Goal: Transaction & Acquisition: Purchase product/service

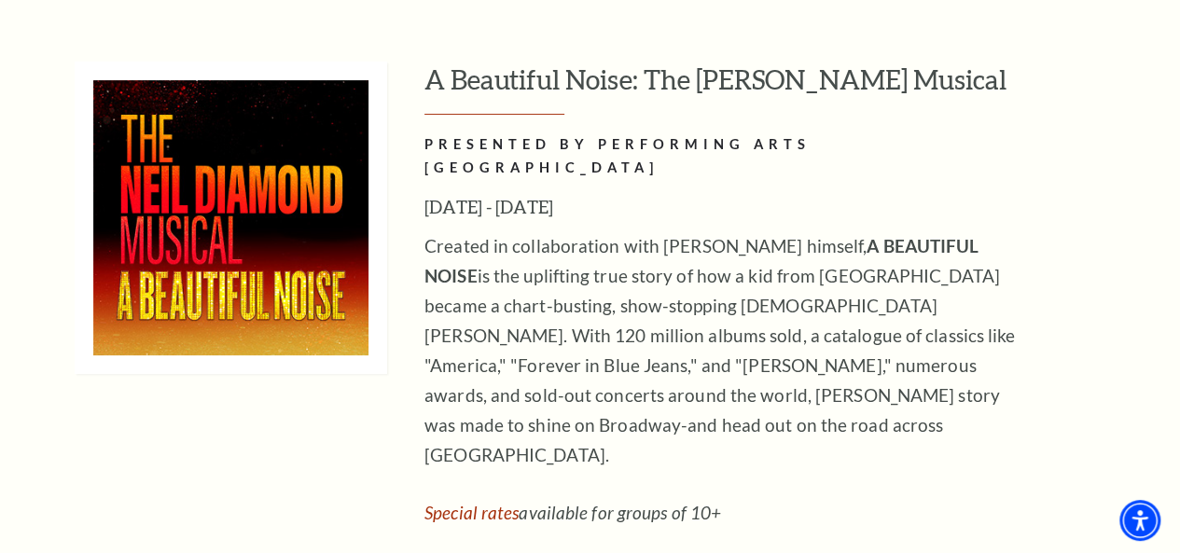
scroll to position [3635, 0]
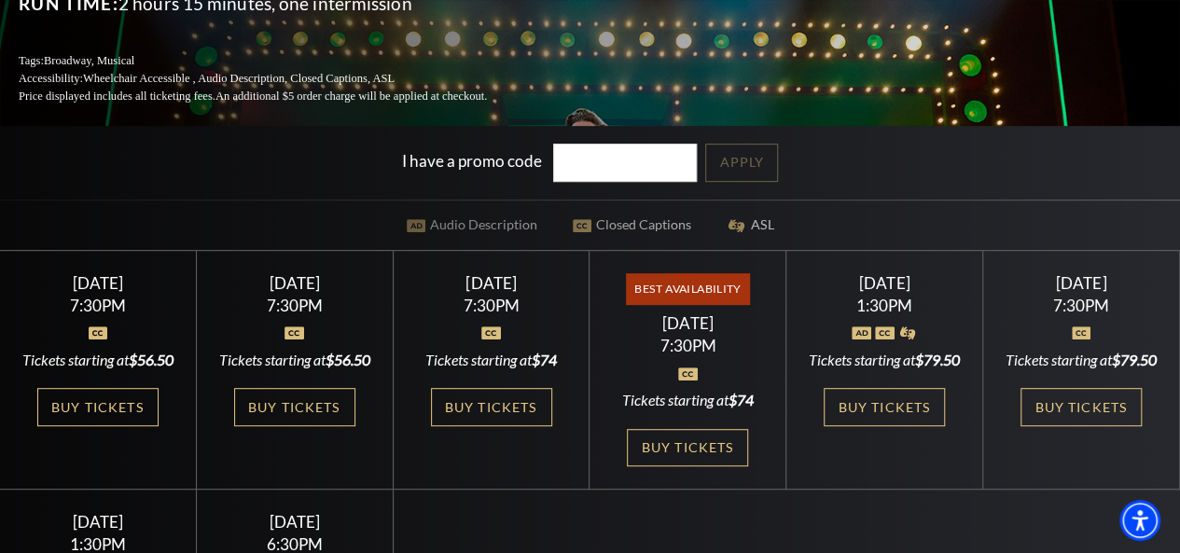
scroll to position [311, 0]
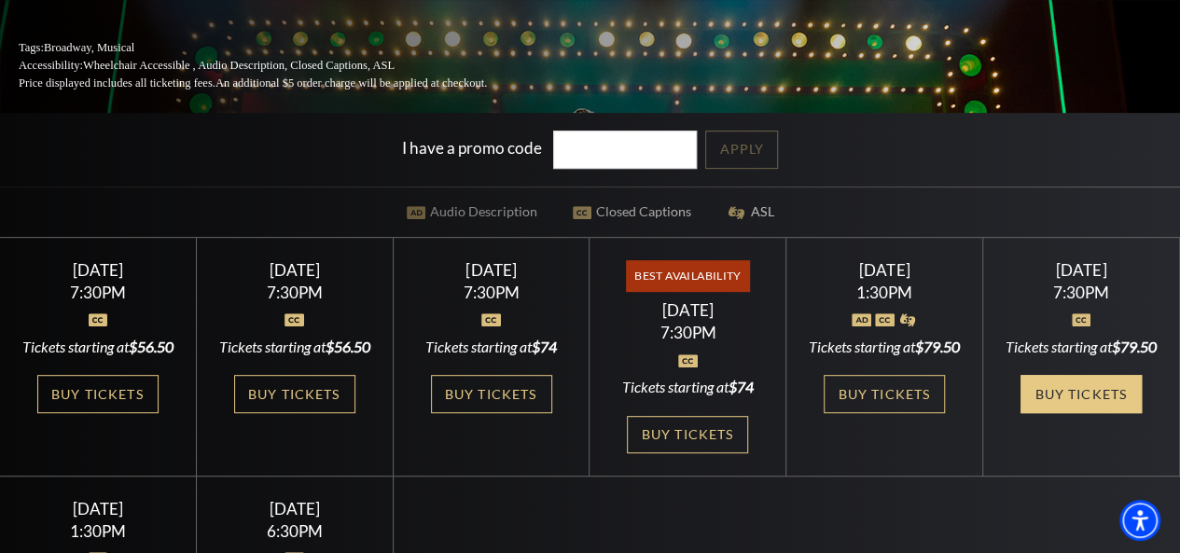
click at [1069, 413] on link "Buy Tickets" at bounding box center [1080, 394] width 121 height 38
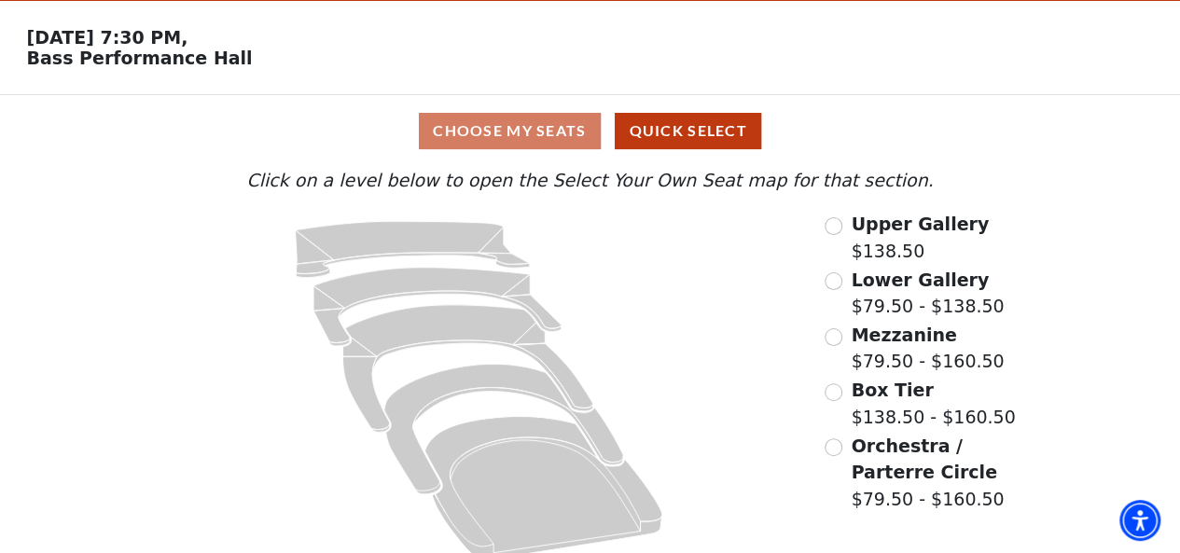
scroll to position [82, 0]
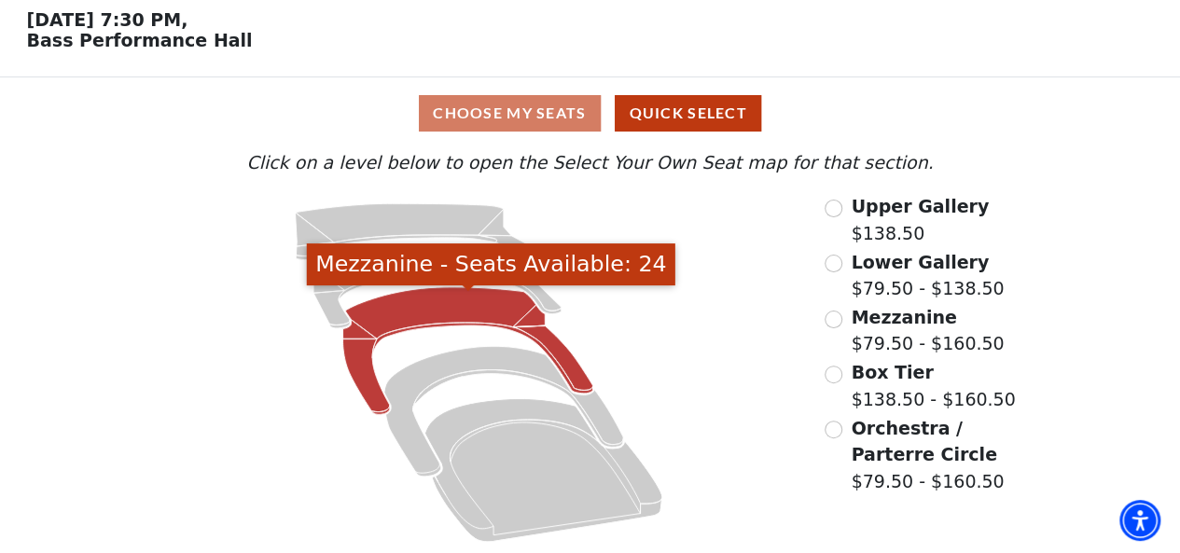
click at [441, 312] on icon "Mezzanine - Seats Available: 24" at bounding box center [468, 351] width 250 height 128
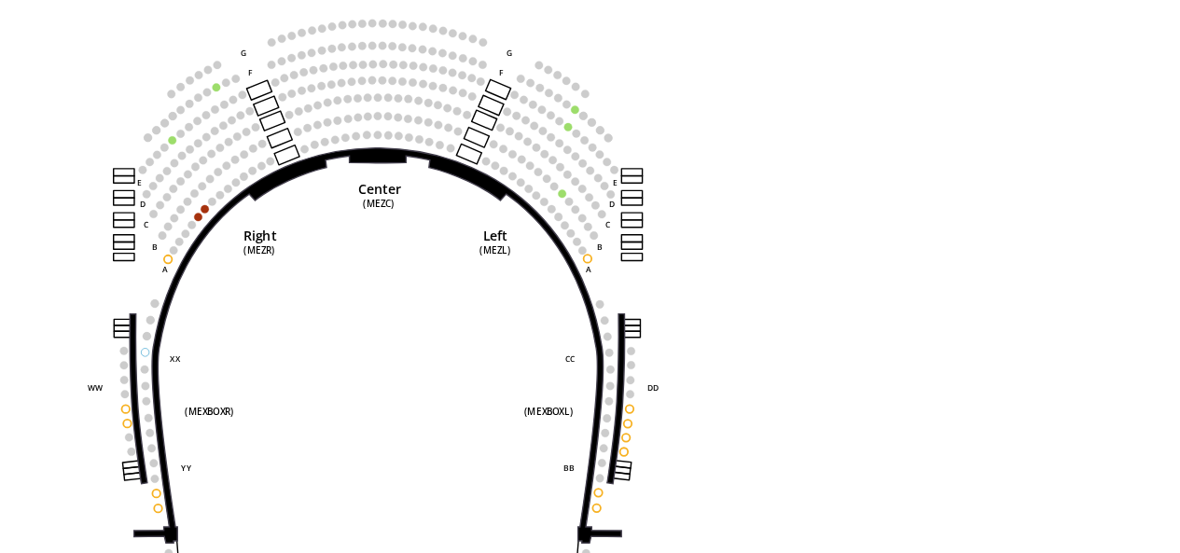
scroll to position [131, 0]
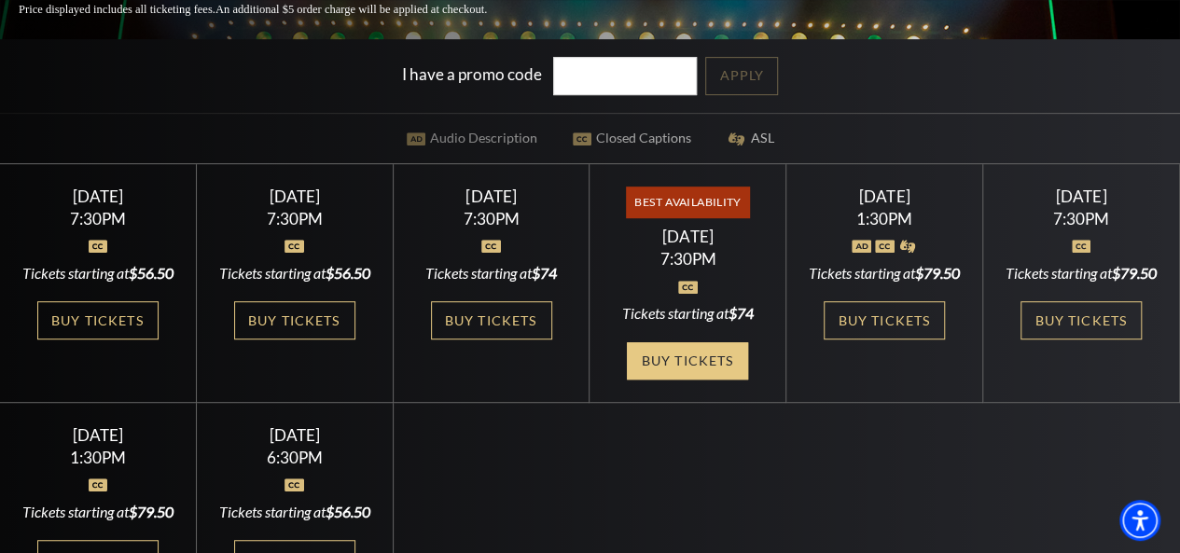
scroll to position [385, 0]
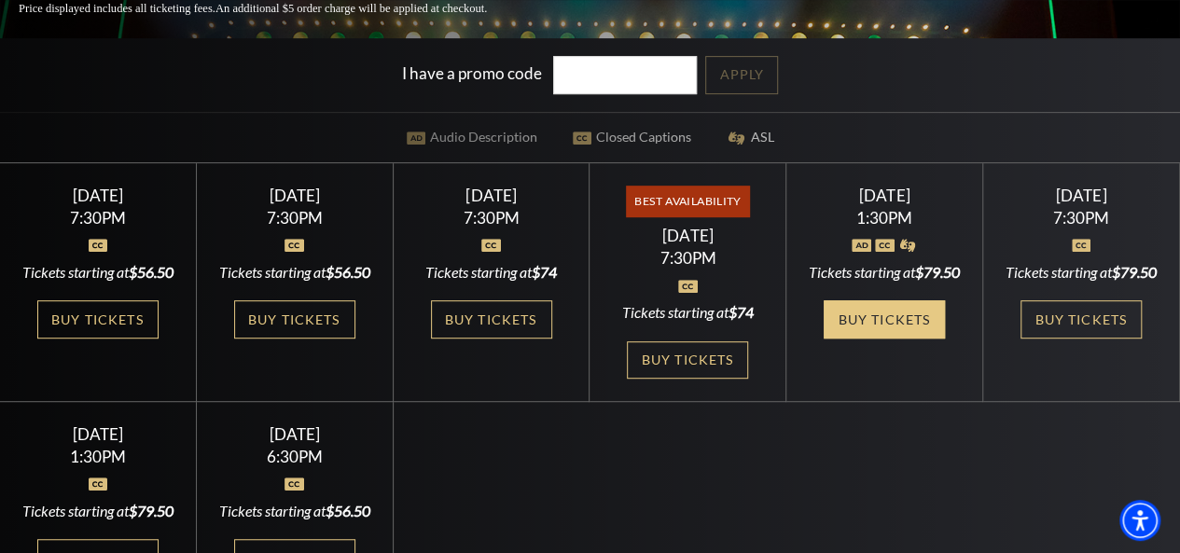
click at [888, 339] on link "Buy Tickets" at bounding box center [883, 319] width 121 height 38
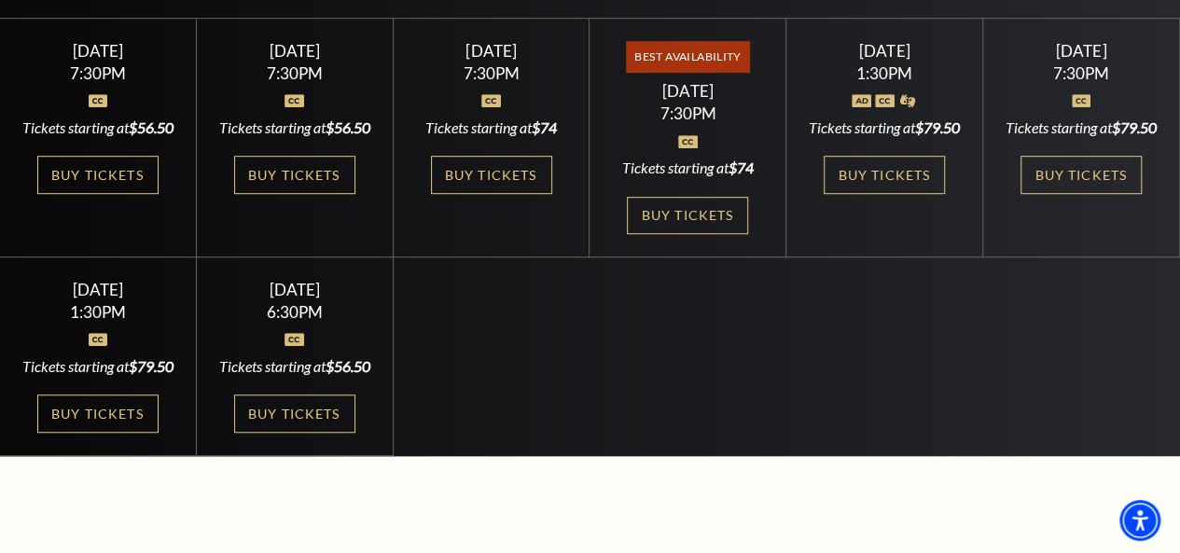
scroll to position [531, 0]
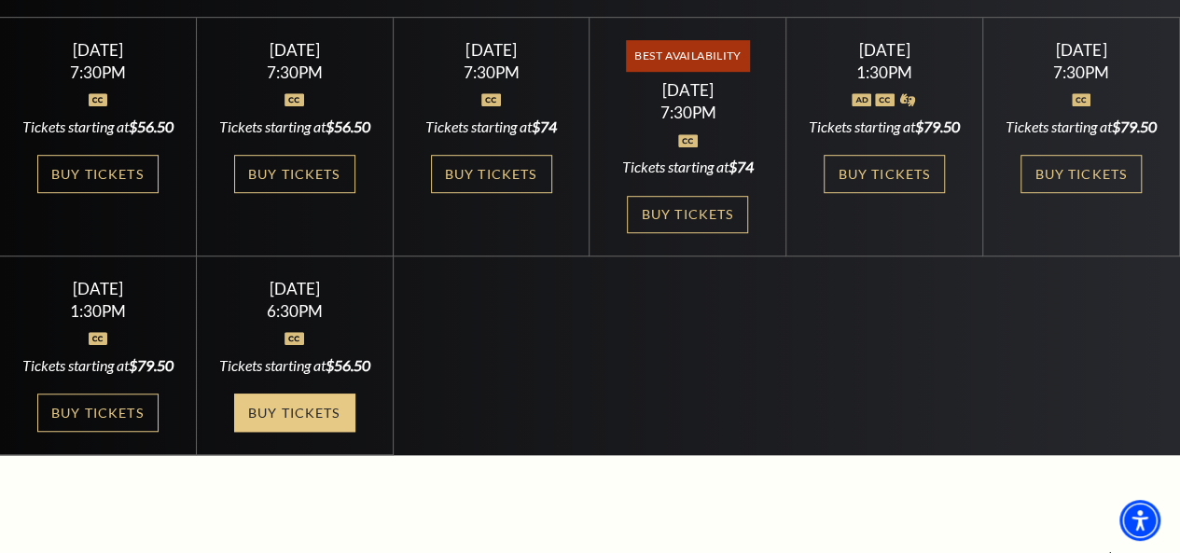
click at [302, 432] on link "Buy Tickets" at bounding box center [294, 413] width 121 height 38
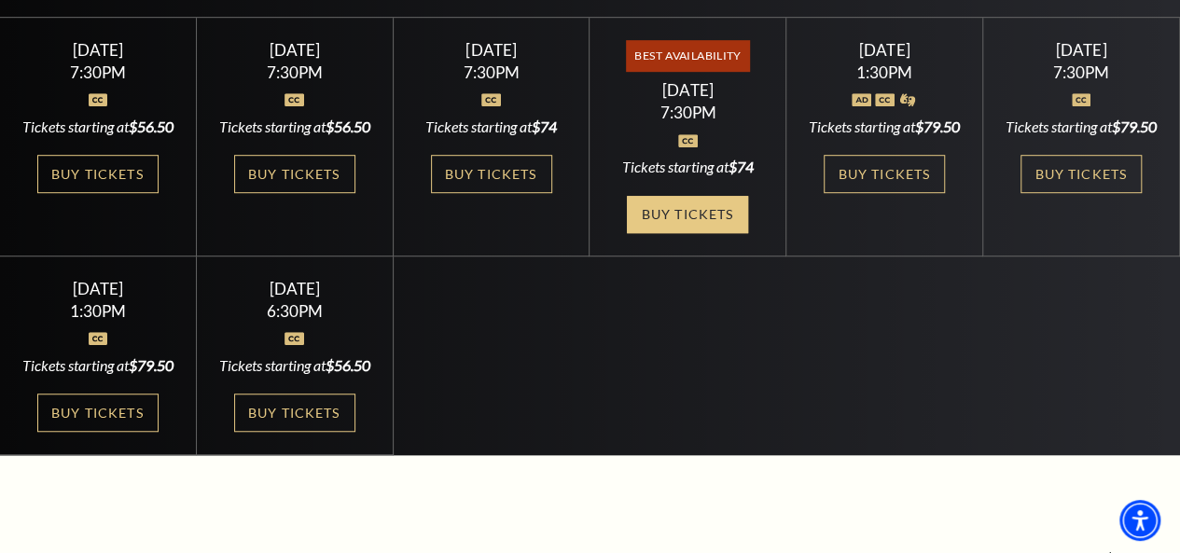
click at [698, 219] on link "Buy Tickets" at bounding box center [687, 215] width 121 height 38
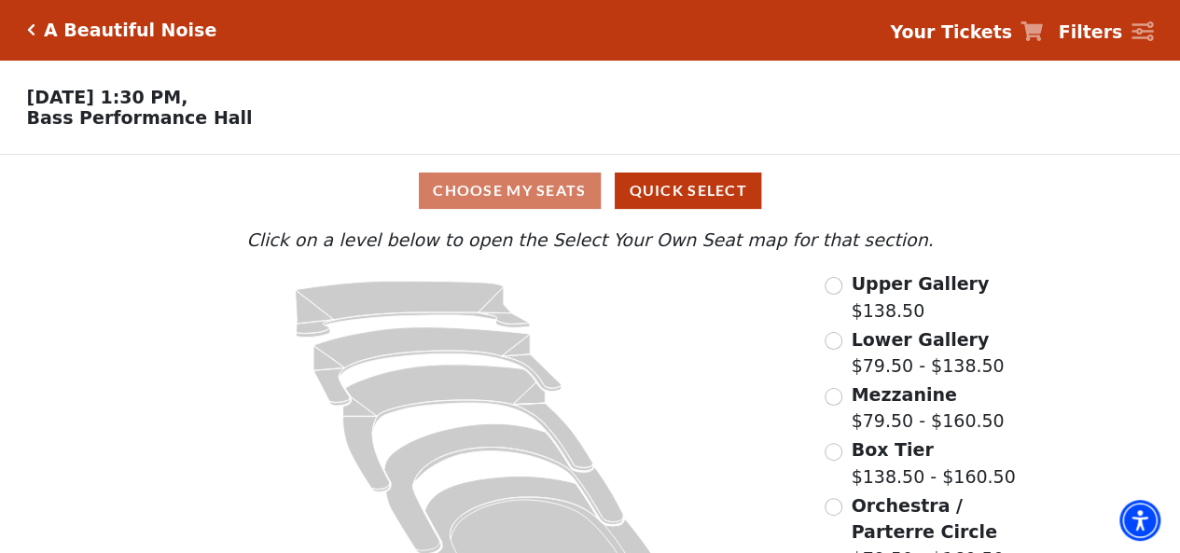
scroll to position [82, 0]
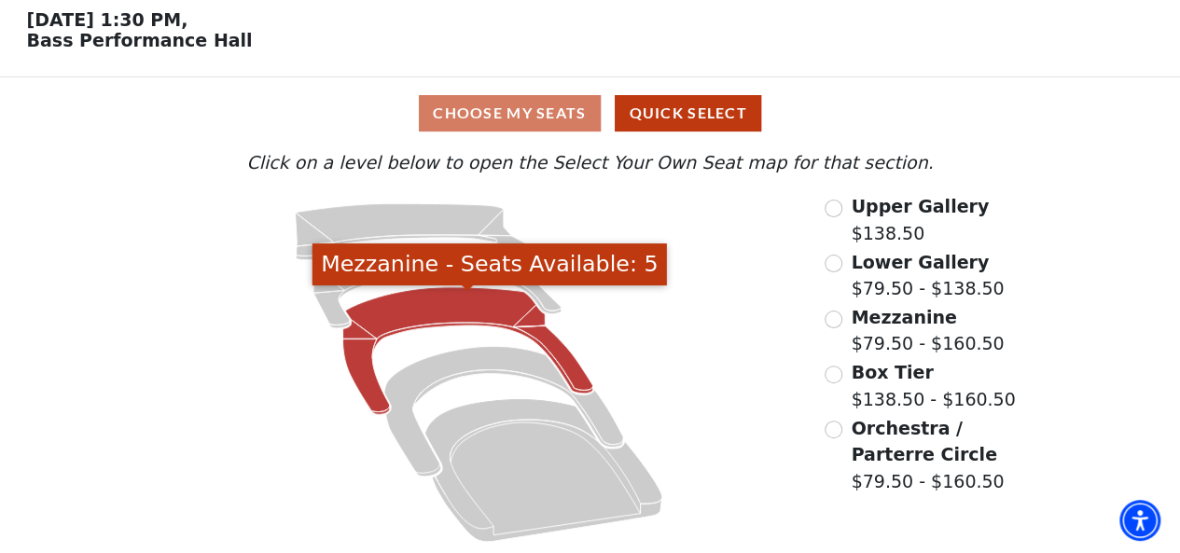
click at [496, 307] on icon "Mezzanine - Seats Available: 5" at bounding box center [468, 351] width 250 height 128
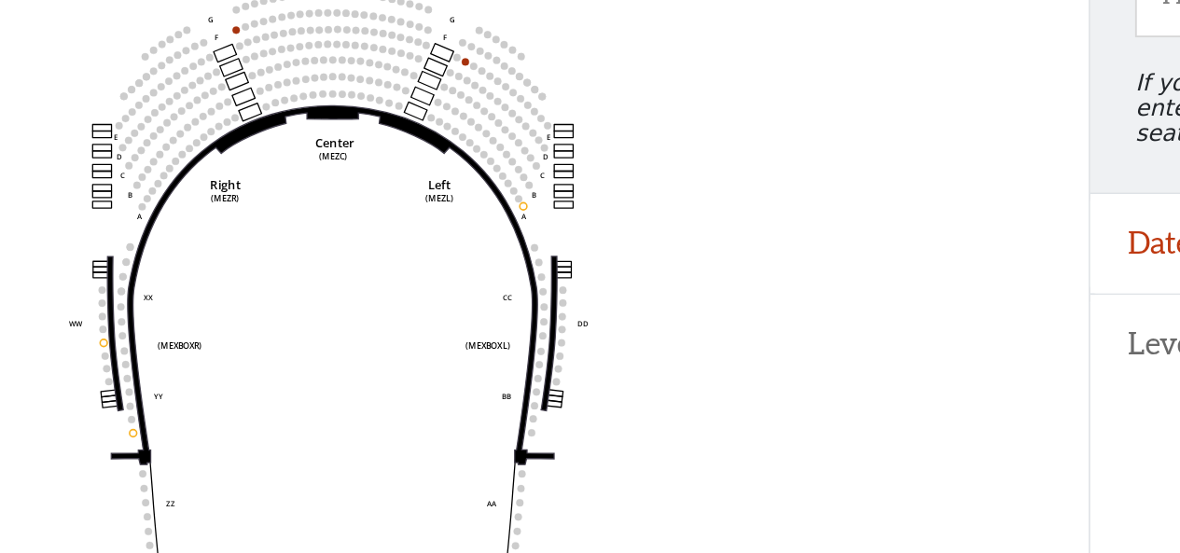
scroll to position [86, 0]
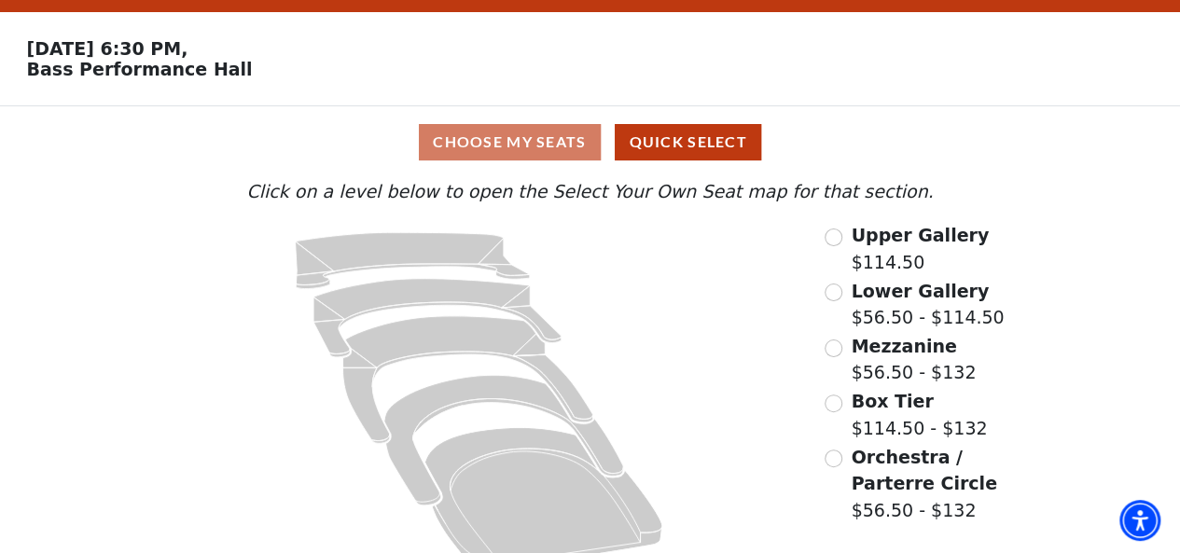
scroll to position [82, 0]
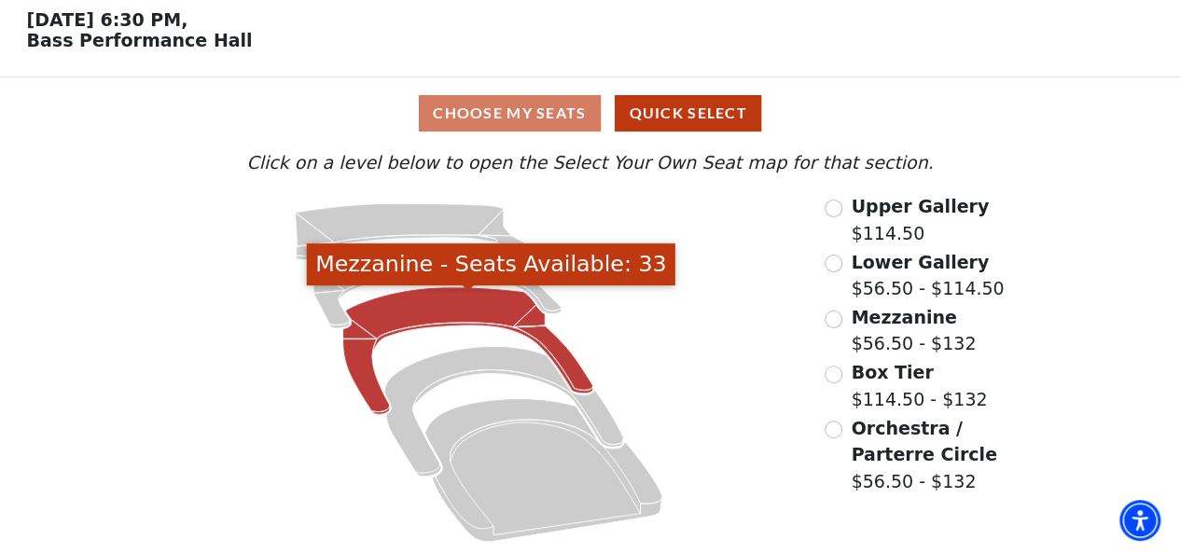
click at [479, 309] on icon "Mezzanine - Seats Available: 33" at bounding box center [468, 351] width 250 height 128
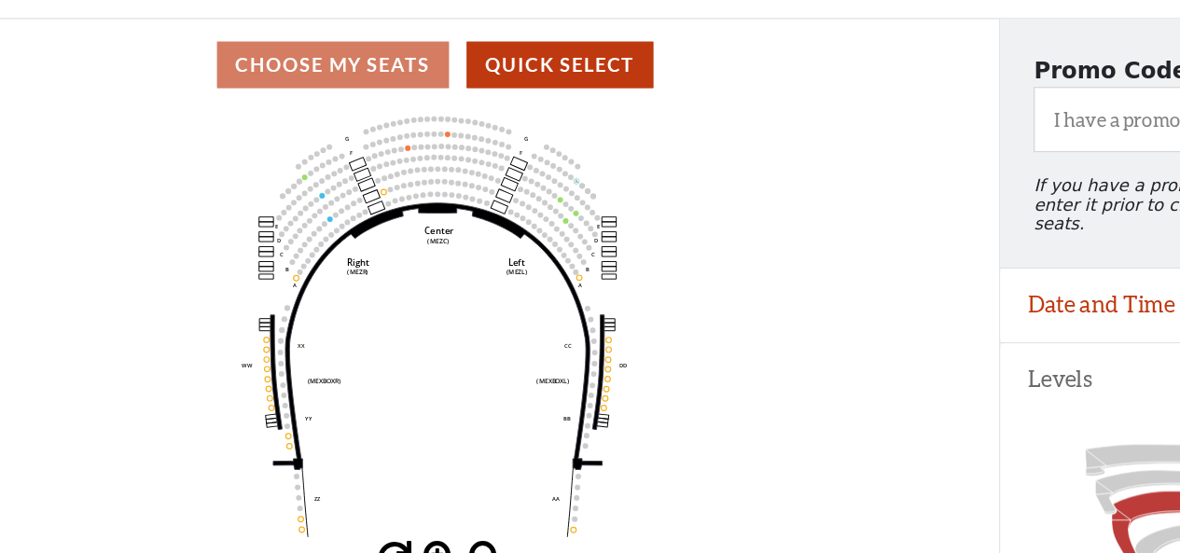
scroll to position [88, 0]
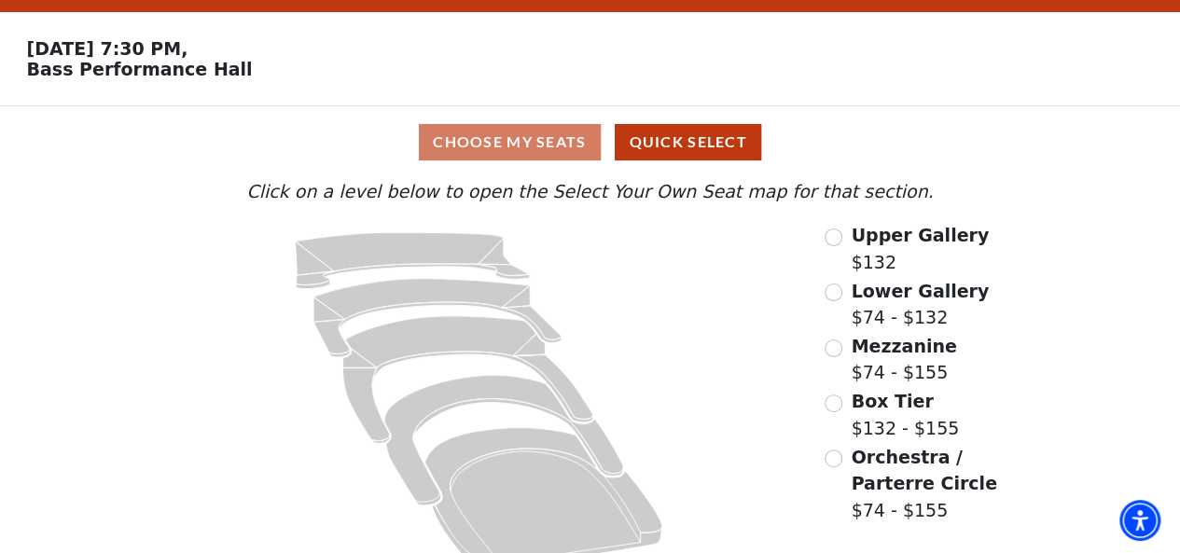
scroll to position [82, 0]
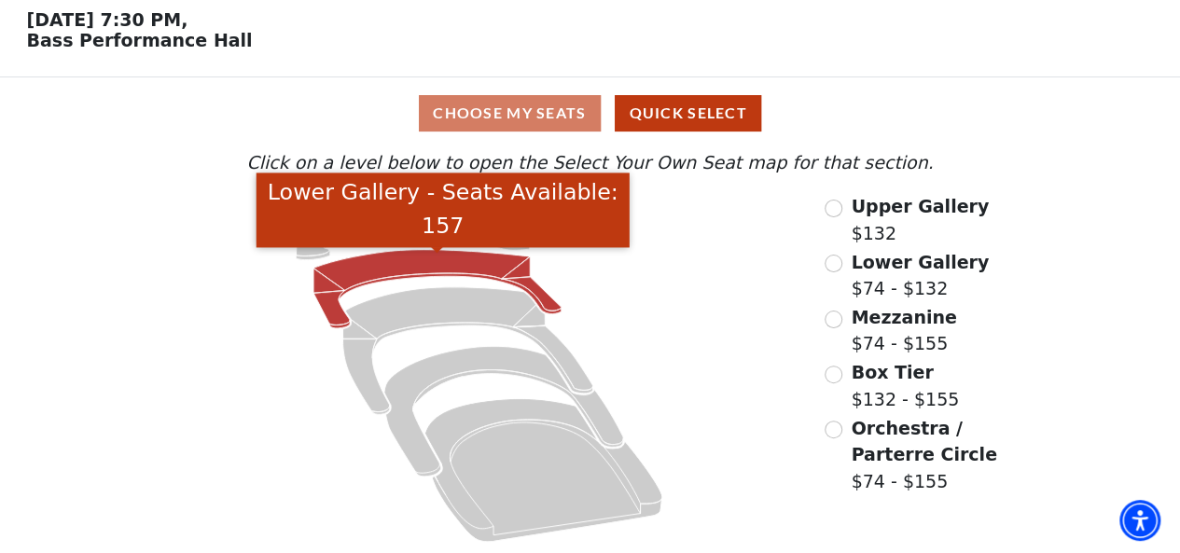
click at [463, 271] on icon "Lower Gallery - Seats Available: 157" at bounding box center [438, 289] width 248 height 78
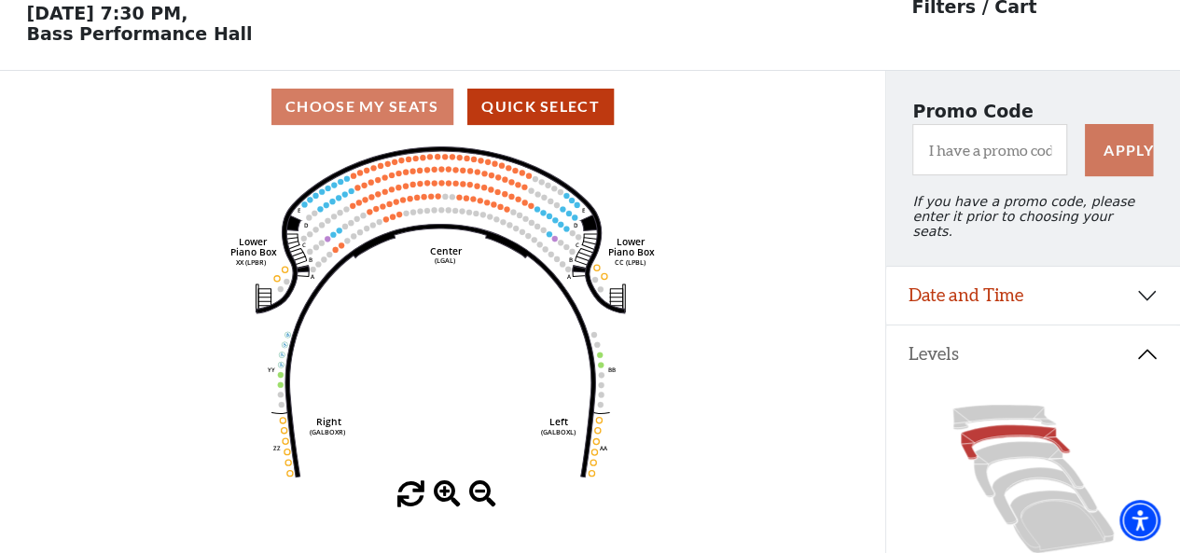
scroll to position [86, 0]
